Goal: Task Accomplishment & Management: Use online tool/utility

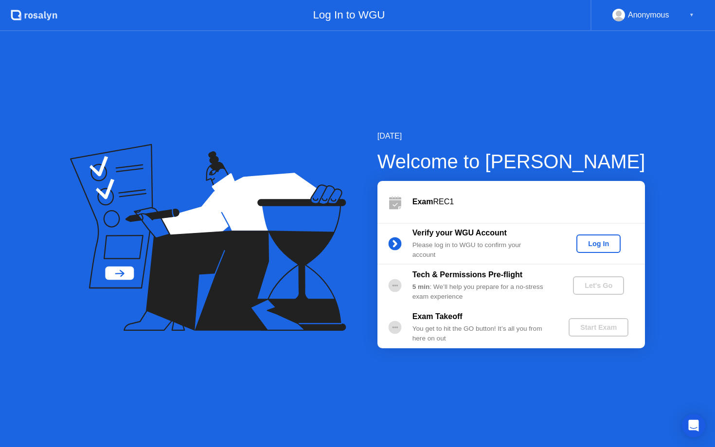
click at [591, 247] on div "Log In" at bounding box center [598, 244] width 36 height 8
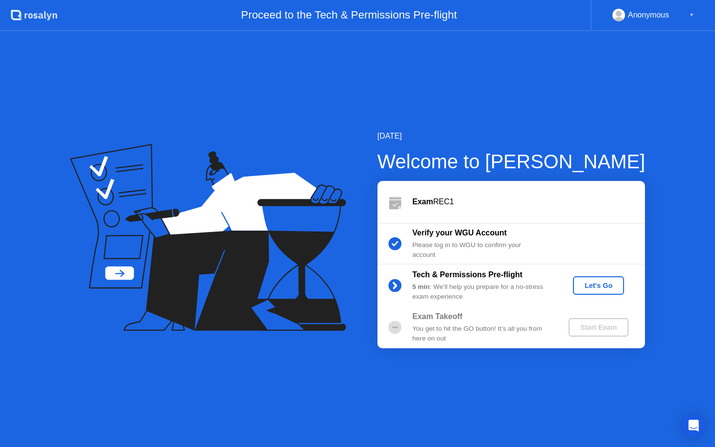
click at [601, 289] on div "Let's Go" at bounding box center [598, 286] width 43 height 8
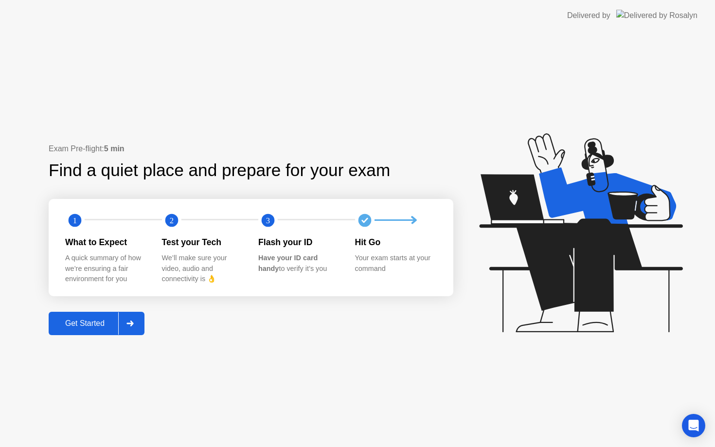
click at [97, 320] on div "Get Started" at bounding box center [85, 323] width 67 height 9
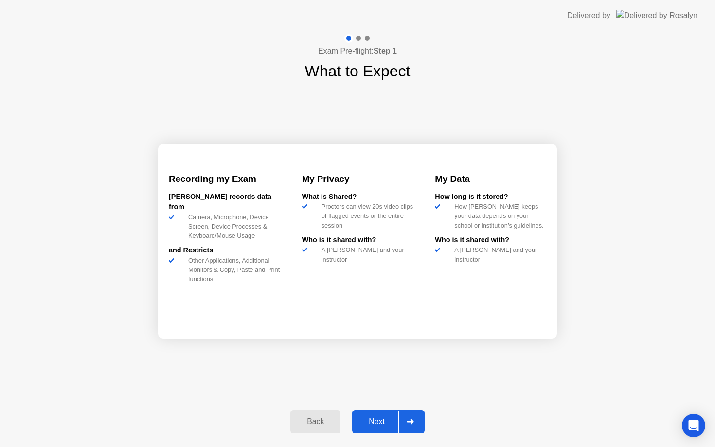
click at [381, 424] on div "Next" at bounding box center [376, 421] width 43 height 9
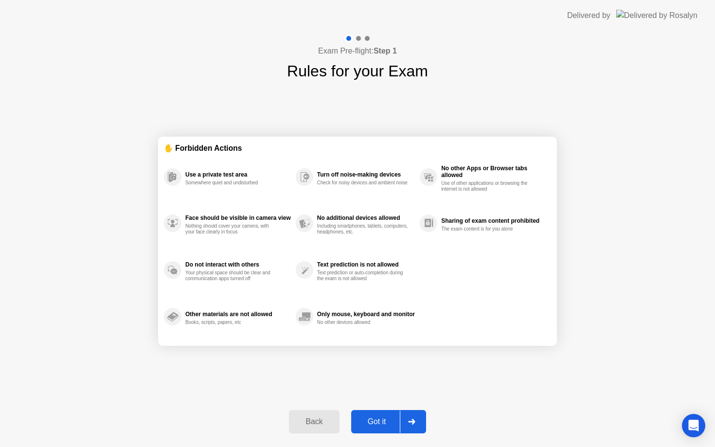
click at [379, 418] on div "Got it" at bounding box center [377, 421] width 46 height 9
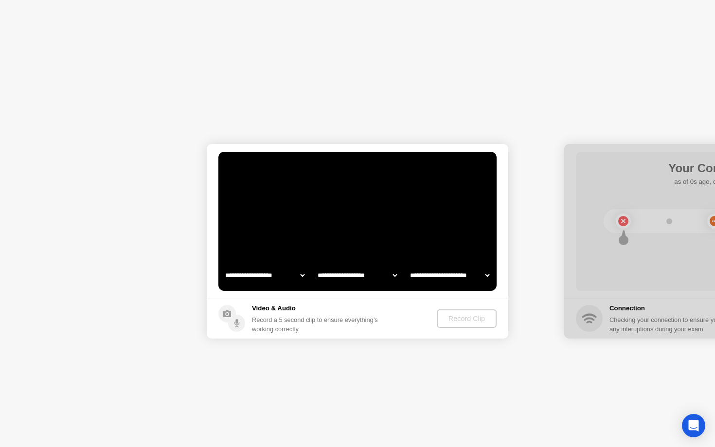
select select "**********"
select select "*******"
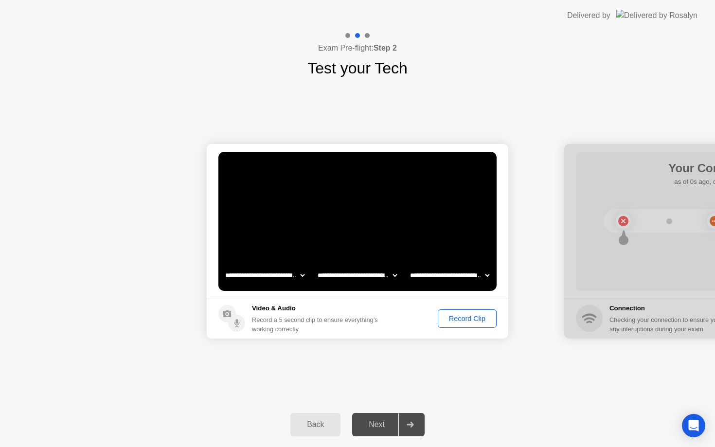
click at [464, 316] on div "Record Clip" at bounding box center [467, 319] width 52 height 8
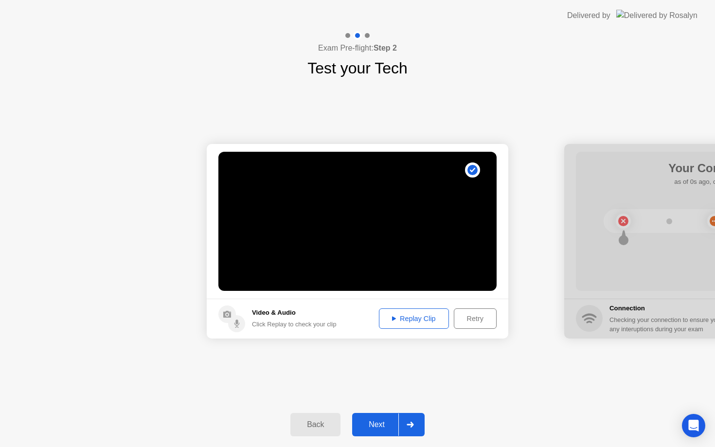
click at [424, 319] on div "Replay Clip" at bounding box center [413, 319] width 63 height 8
click at [384, 424] on div "Next" at bounding box center [376, 424] width 43 height 9
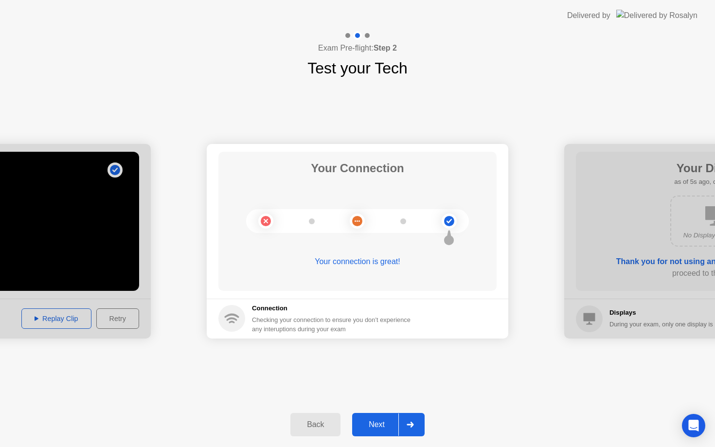
click at [384, 424] on div "Next" at bounding box center [376, 424] width 43 height 9
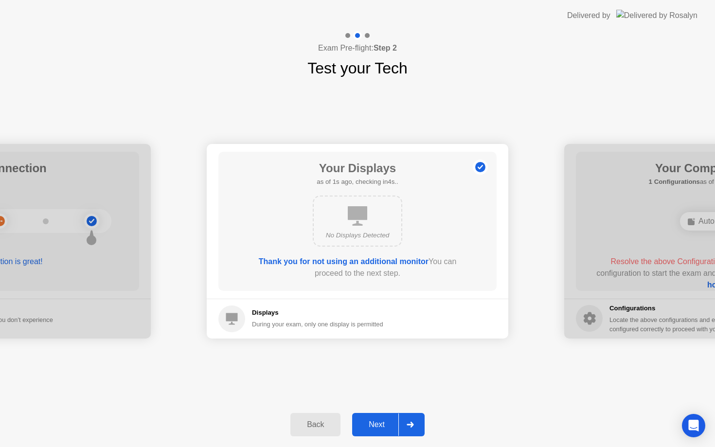
click at [384, 424] on div "Next" at bounding box center [376, 424] width 43 height 9
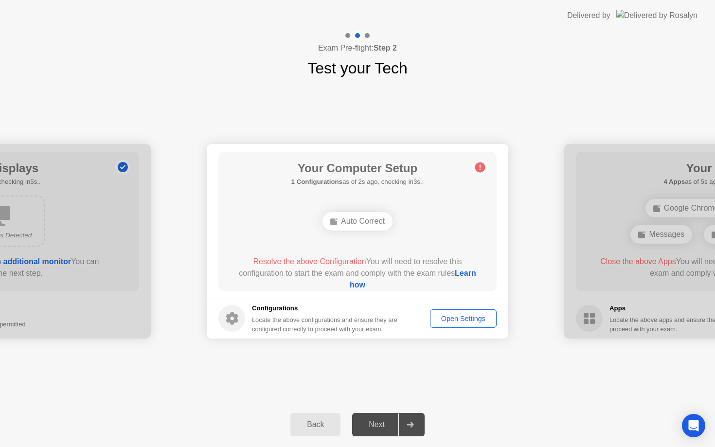
click at [365, 218] on div "Auto Correct" at bounding box center [357, 221] width 70 height 18
click at [365, 219] on div "Auto Correct" at bounding box center [357, 221] width 70 height 18
click at [477, 169] on circle at bounding box center [480, 167] width 10 height 10
click at [236, 322] on icon at bounding box center [232, 318] width 12 height 13
click at [453, 319] on div "Open Settings" at bounding box center [463, 319] width 60 height 8
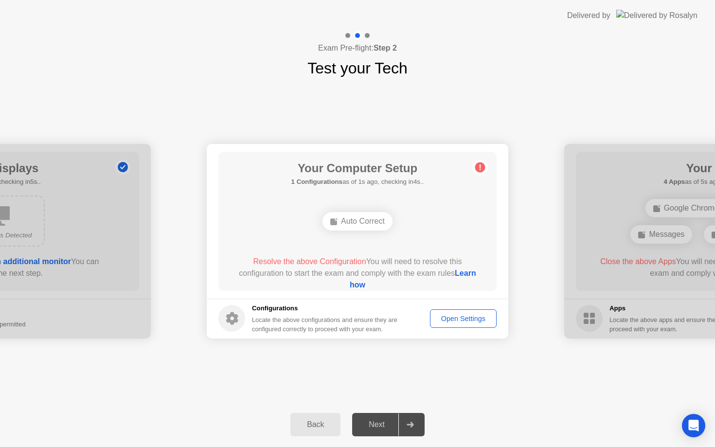
click at [367, 282] on link "Learn how" at bounding box center [413, 279] width 126 height 20
click at [466, 317] on div "Open Settings" at bounding box center [463, 319] width 60 height 8
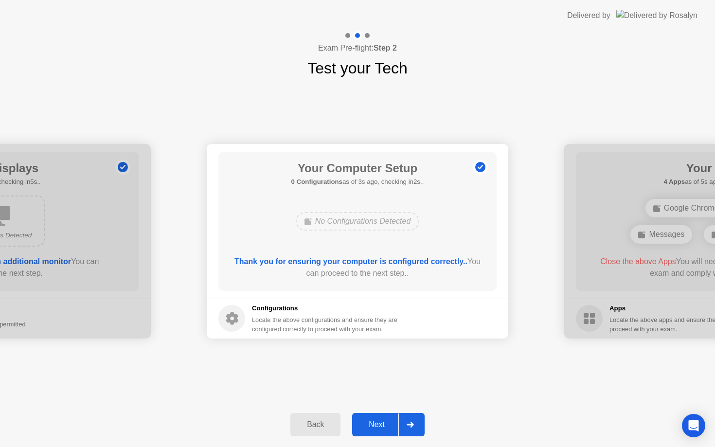
click at [388, 425] on div "Next" at bounding box center [376, 424] width 43 height 9
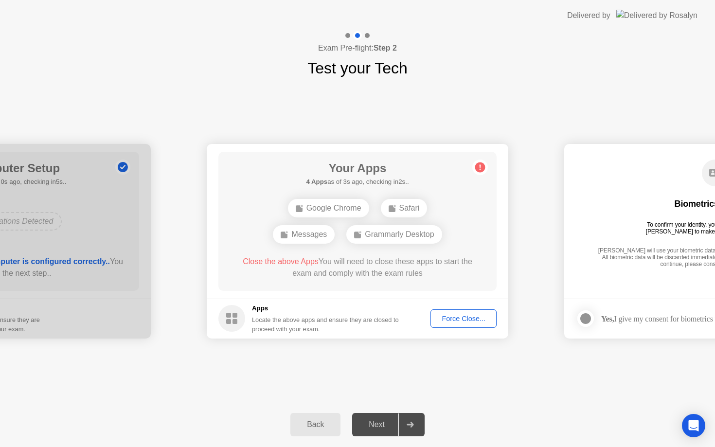
click at [460, 316] on div "Force Close..." at bounding box center [463, 319] width 59 height 8
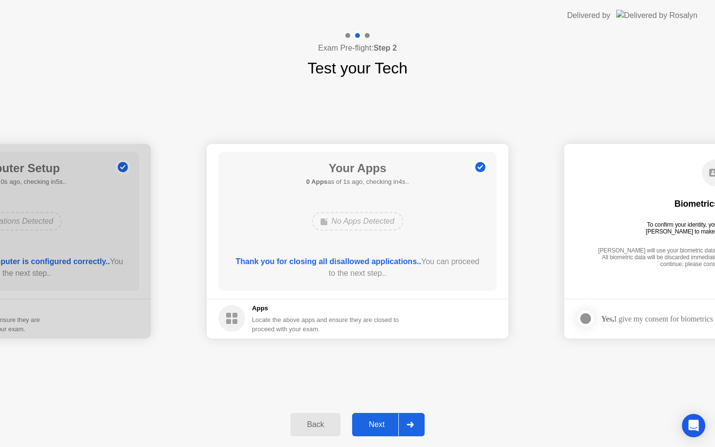
click at [385, 426] on div "Next" at bounding box center [376, 424] width 43 height 9
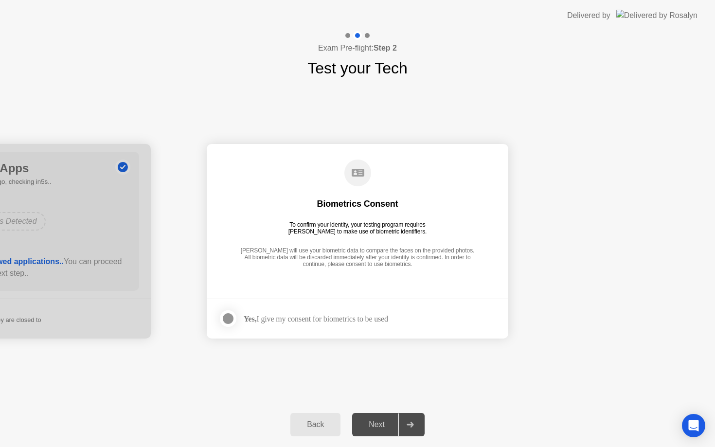
click at [379, 319] on div "Yes, I give my consent for biometrics to be used" at bounding box center [316, 318] width 144 height 9
click at [226, 317] on div at bounding box center [228, 319] width 12 height 12
click at [387, 424] on div "Next" at bounding box center [376, 424] width 43 height 9
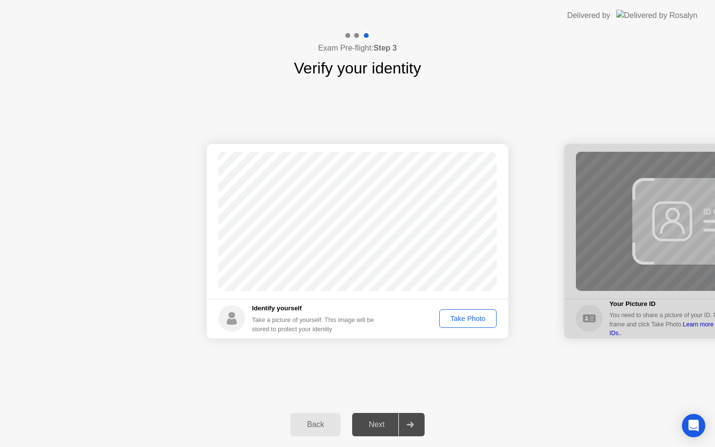
click at [468, 320] on div "Take Photo" at bounding box center [467, 319] width 51 height 8
click at [475, 318] on div "Retake" at bounding box center [474, 319] width 38 height 8
click at [475, 318] on div "Take Photo" at bounding box center [467, 319] width 51 height 8
click at [383, 424] on div "Next" at bounding box center [376, 424] width 43 height 9
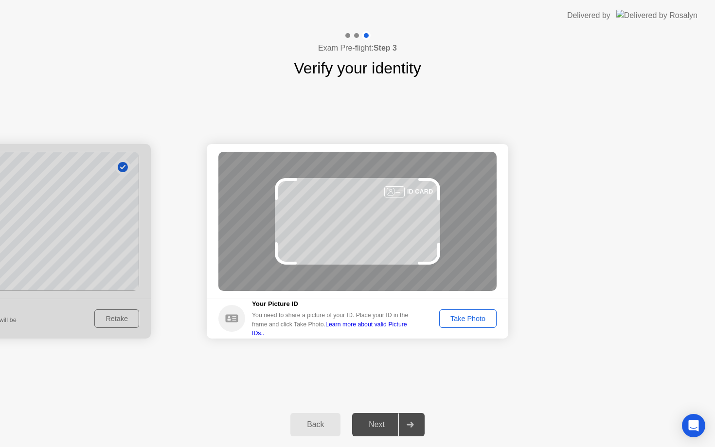
click at [466, 318] on div "Take Photo" at bounding box center [467, 319] width 51 height 8
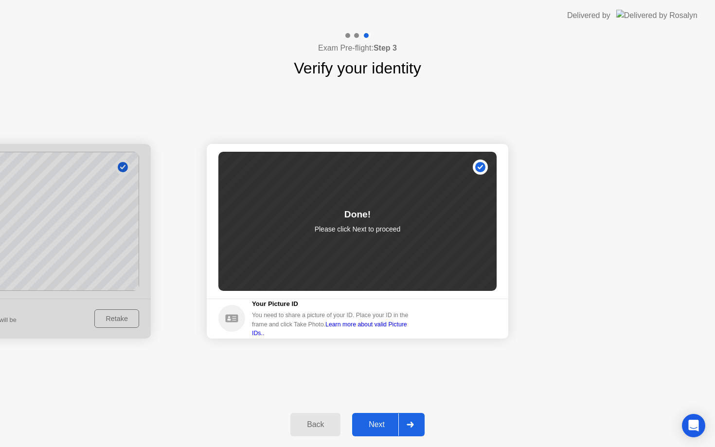
click at [380, 428] on div "Next" at bounding box center [376, 424] width 43 height 9
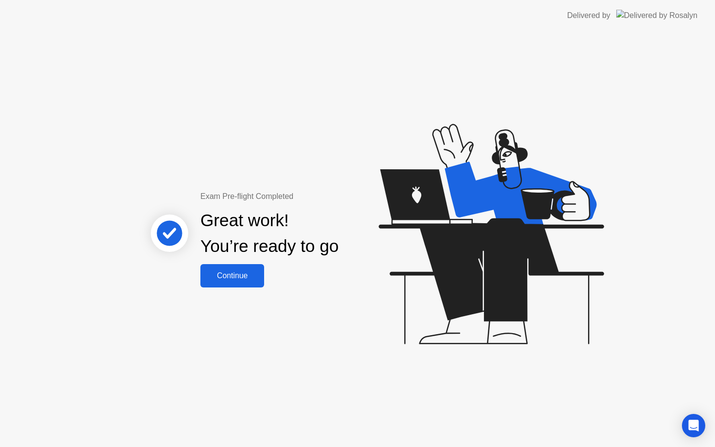
click at [247, 280] on div "Continue" at bounding box center [232, 275] width 58 height 9
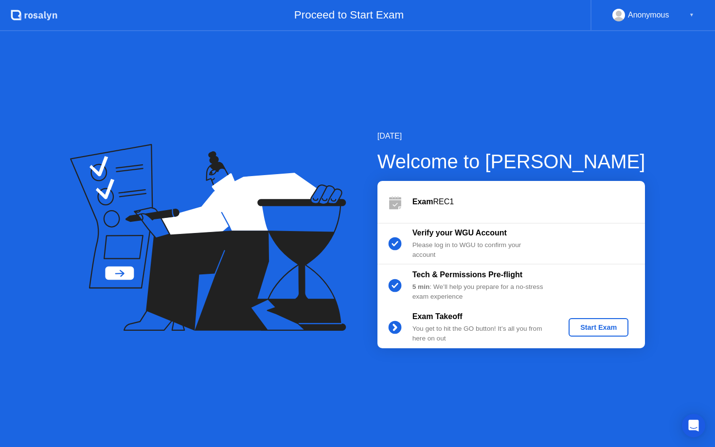
click at [603, 329] on div "Start Exam" at bounding box center [598, 327] width 52 height 8
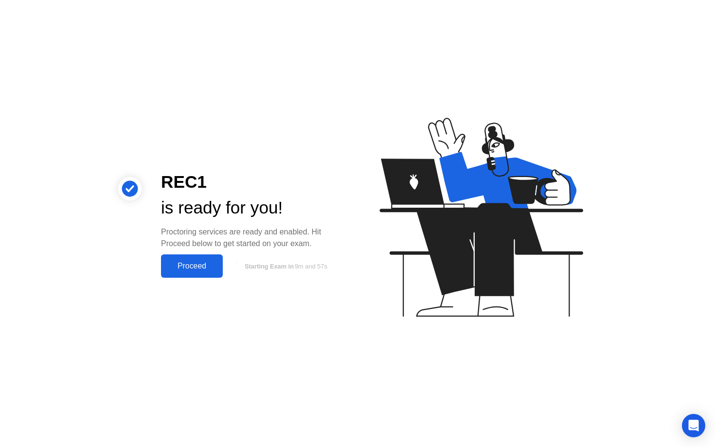
click at [215, 262] on div "Proceed" at bounding box center [192, 266] width 56 height 9
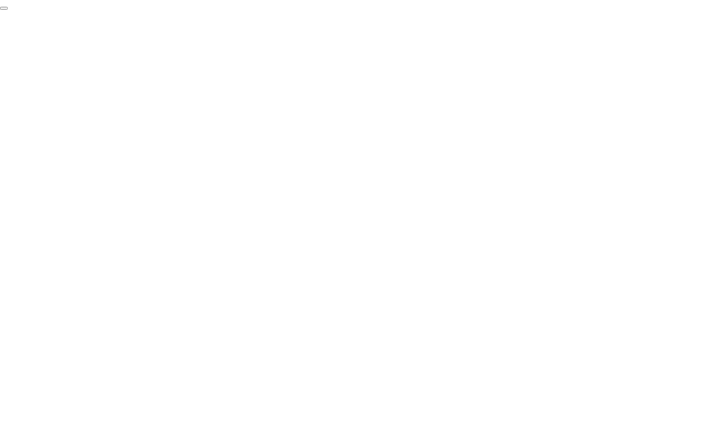
click div "End Proctoring Session"
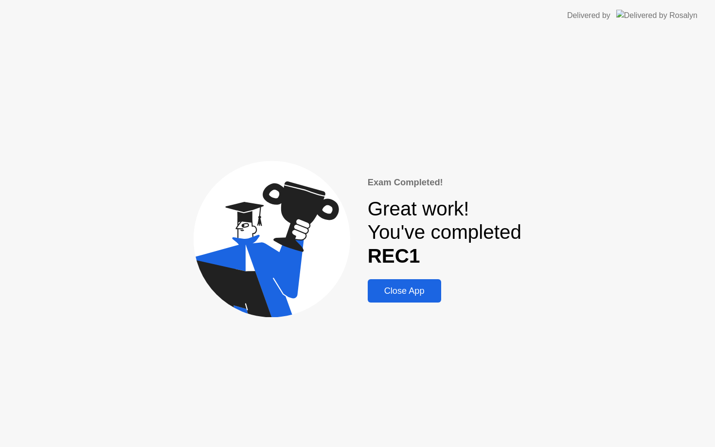
click at [407, 296] on div "Close App" at bounding box center [405, 291] width 68 height 10
